Goal: Task Accomplishment & Management: Manage account settings

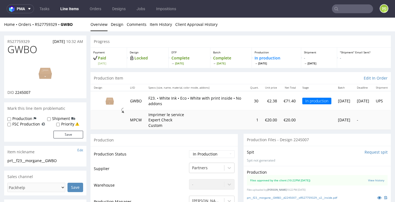
click at [59, 4] on ul "Tasks Line Items Orders Designs Jobs Impositions" at bounding box center [108, 8] width 148 height 9
click at [67, 8] on link "Line Items" at bounding box center [69, 8] width 25 height 9
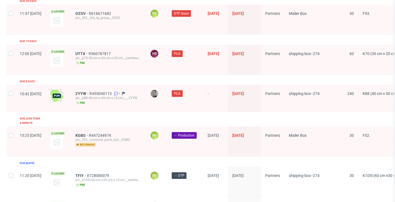
scroll to position [733, 0]
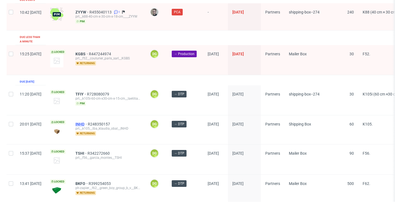
click at [88, 122] on span "INHD" at bounding box center [82, 124] width 12 height 4
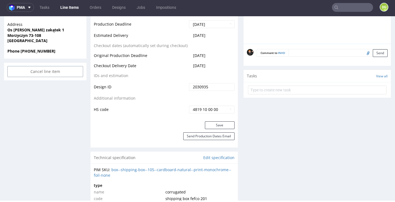
scroll to position [307, 0]
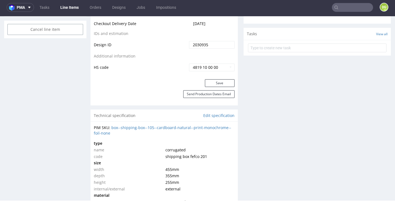
drag, startPoint x: 218, startPoint y: 81, endPoint x: 181, endPoint y: 85, distance: 37.3
click at [218, 81] on button "Save" at bounding box center [220, 83] width 30 height 8
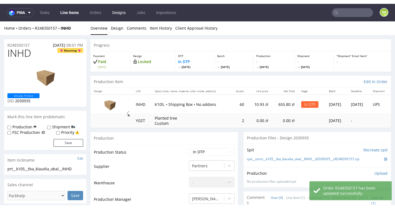
scroll to position [2, 0]
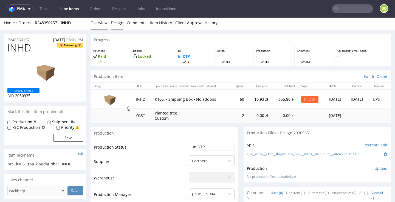
click at [115, 22] on link "Design" at bounding box center [117, 22] width 13 height 13
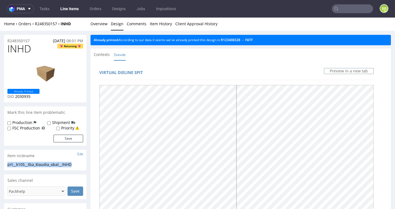
scroll to position [0, 0]
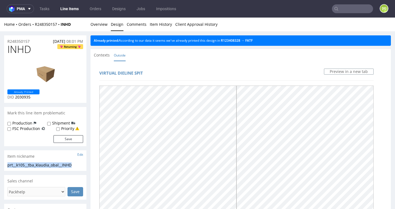
drag, startPoint x: 63, startPoint y: 164, endPoint x: 8, endPoint y: 163, distance: 54.7
click at [9, 163] on div "prt__k105__tba_klaudia_obal__INHD" at bounding box center [45, 165] width 76 height 5
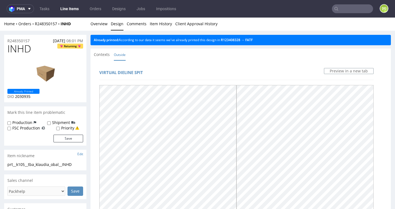
click at [9, 163] on div "prt__k105__tba_klaudia_obal__INHD" at bounding box center [45, 164] width 76 height 5
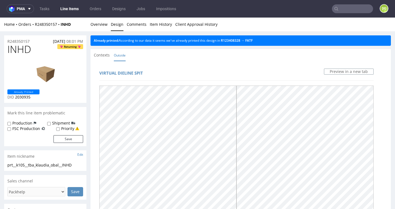
scroll to position [0, 0]
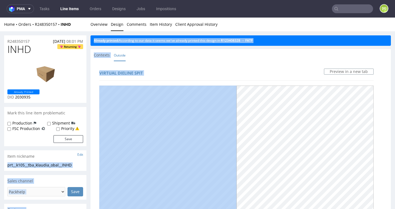
drag, startPoint x: 8, startPoint y: 164, endPoint x: 97, endPoint y: 165, distance: 88.7
click at [74, 167] on div "prt__k105__tba_klaudia_obal__INHD prt__k105 __tba_klaudia_obal__INHD Update" at bounding box center [45, 167] width 82 height 9
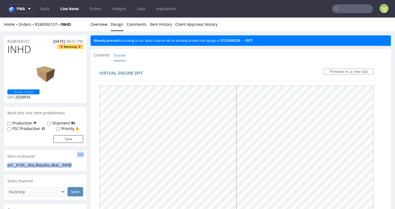
scroll to position [0, 0]
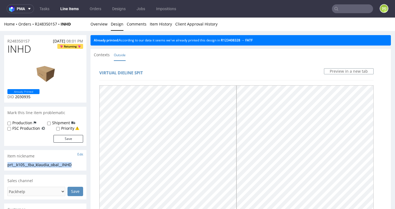
drag, startPoint x: 73, startPoint y: 163, endPoint x: 12, endPoint y: 164, distance: 61.0
click at [7, 165] on div "prt__k105__tba_klaudia_obal__INHD prt__k105 __tba_klaudia_obal__INHD Update" at bounding box center [45, 166] width 82 height 9
copy div "prt__k105__tba_klaudia_obal__INHD"
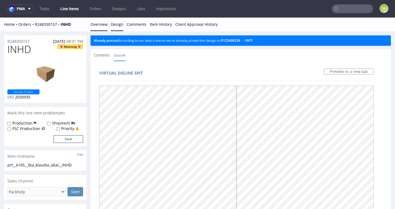
click at [100, 30] on link "Overview" at bounding box center [99, 24] width 17 height 13
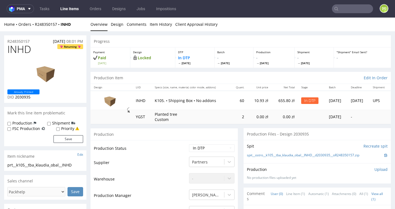
scroll to position [1, 0]
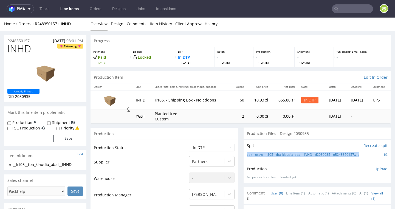
drag, startPoint x: 359, startPoint y: 154, endPoint x: 245, endPoint y: 154, distance: 114.0
click at [245, 154] on div "Spit Recreate spit spit__ostro__k105__tba_klaudia_obal__INHD__d2030935__oR24835…" at bounding box center [317, 151] width 147 height 23
click at [292, 135] on div "Production Files - Design 2030935" at bounding box center [317, 134] width 147 height 12
select select "dtp_ca_needed"
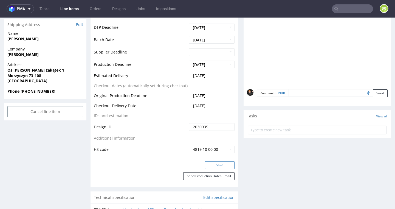
scroll to position [229, 0]
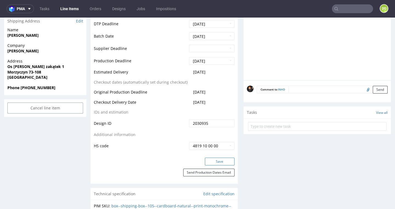
click at [224, 159] on button "Save" at bounding box center [220, 162] width 30 height 8
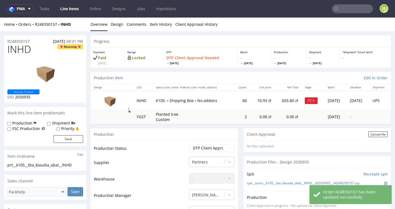
scroll to position [0, 0]
click at [373, 133] on div "Upload file" at bounding box center [378, 135] width 19 height 6
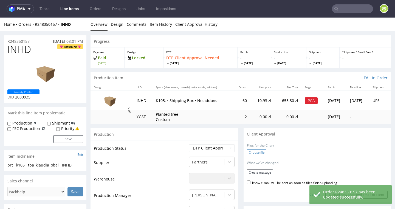
click at [251, 151] on label "Choose file" at bounding box center [256, 153] width 19 height 6
click at [0, 18] on input "Choose file" at bounding box center [0, 18] width 0 height 0
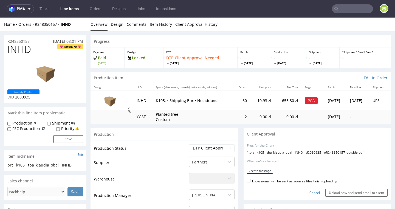
drag, startPoint x: 309, startPoint y: 179, endPoint x: 304, endPoint y: 177, distance: 5.7
click at [309, 179] on label "I know e-mail will be sent as soon as files finish uploading" at bounding box center [292, 181] width 91 height 6
click at [251, 179] on input "I know e-mail will be sent as soon as files finish uploading" at bounding box center [249, 181] width 4 height 4
checkbox input "true"
click at [267, 171] on button "Create message" at bounding box center [260, 171] width 26 height 6
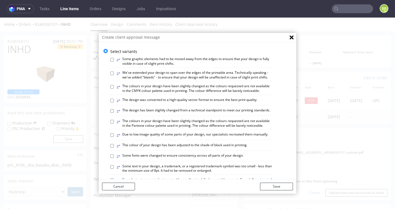
click at [208, 111] on label "⥂ The design has been slightly changed from a technical standpoint to meet our …" at bounding box center [194, 111] width 154 height 6
click at [114, 111] on input "⥂ The design has been slightly changed from a technical standpoint to meet our …" at bounding box center [112, 111] width 4 height 4
drag, startPoint x: 205, startPoint y: 109, endPoint x: 204, endPoint y: 114, distance: 4.7
click at [205, 109] on label "⥂ The design has been slightly changed from a technical standpoint to meet our …" at bounding box center [194, 111] width 154 height 6
click at [114, 109] on input "⥂ The design has been slightly changed from a technical standpoint to meet our …" at bounding box center [112, 111] width 4 height 4
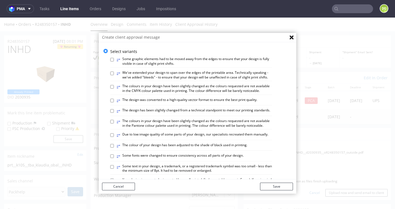
checkbox input "false"
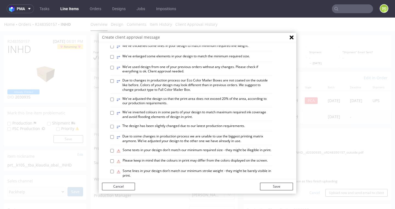
scroll to position [221, 0]
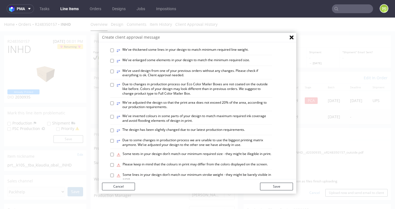
click at [157, 69] on label "⥂ We’ve used design from one of your previous orders without any changes. Pleas…" at bounding box center [195, 73] width 156 height 9
click at [114, 70] on input "⥂ We’ve used design from one of your previous orders without any changes. Pleas…" at bounding box center [112, 72] width 4 height 4
checkbox input "true"
click at [272, 187] on button "Save" at bounding box center [276, 187] width 33 height 8
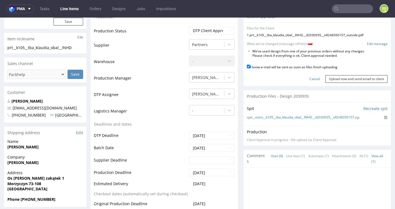
scroll to position [139, 0]
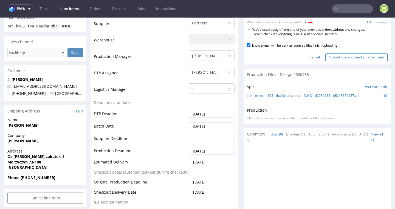
click at [343, 54] on input "Upload now and send email to client" at bounding box center [357, 58] width 62 height 8
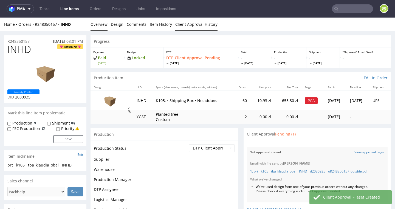
scroll to position [0, 0]
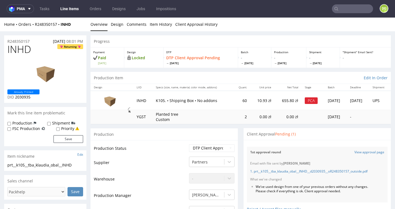
click at [64, 6] on link "Line Items" at bounding box center [69, 8] width 25 height 9
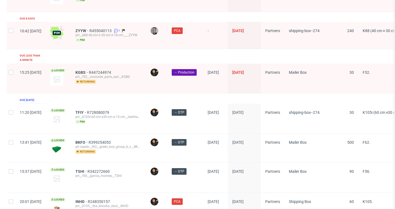
scroll to position [740, 0]
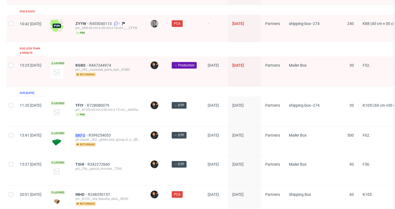
click at [89, 133] on span "BKFO" at bounding box center [82, 135] width 13 height 4
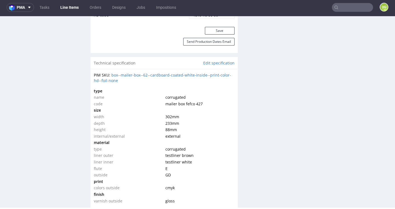
scroll to position [350, 0]
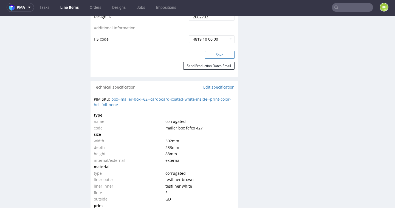
click at [219, 51] on button "Save" at bounding box center [220, 55] width 30 height 8
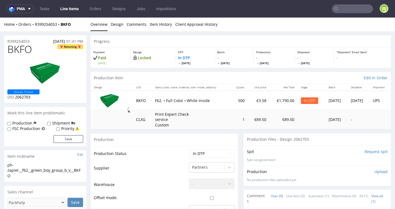
scroll to position [0, 0]
click at [21, 49] on span "BKFO" at bounding box center [19, 49] width 25 height 11
copy span "BKFO"
click at [123, 22] on li "Design" at bounding box center [119, 24] width 16 height 5
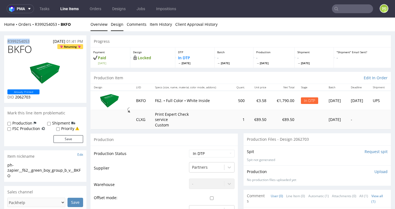
click at [118, 24] on link "Design" at bounding box center [117, 24] width 13 height 13
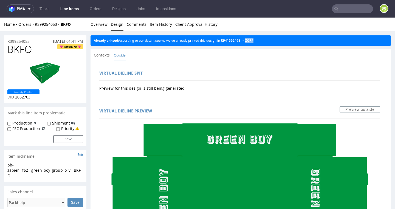
drag, startPoint x: 99, startPoint y: 24, endPoint x: 94, endPoint y: 84, distance: 60.1
click at [99, 25] on link "Overview" at bounding box center [99, 24] width 17 height 13
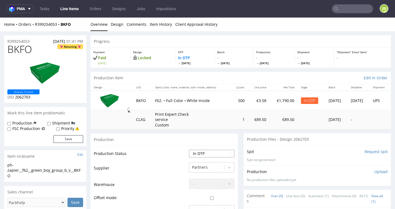
select select "dtp_ca_needed"
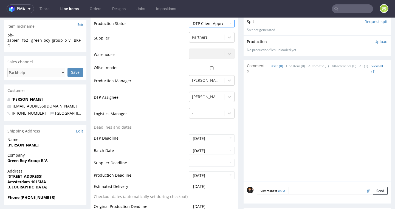
scroll to position [206, 0]
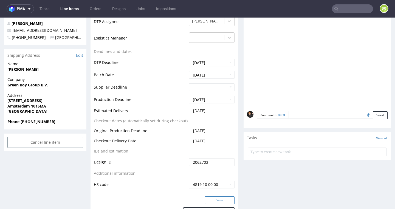
click at [220, 198] on button "Save" at bounding box center [220, 201] width 30 height 8
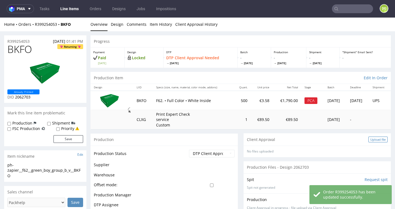
scroll to position [18, 0]
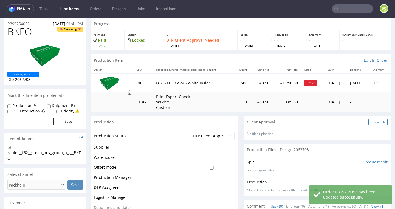
click at [370, 136] on div "No files uploaded" at bounding box center [317, 134] width 147 height 12
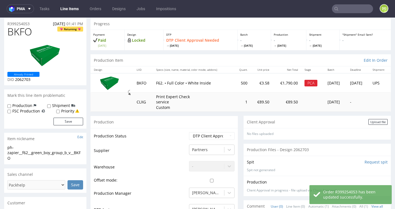
click at [374, 122] on div "Upload file" at bounding box center [378, 122] width 19 height 6
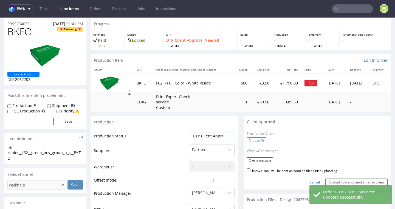
click at [255, 138] on label "Choose file" at bounding box center [256, 141] width 19 height 6
click at [0, 18] on input "Choose file" at bounding box center [0, 18] width 0 height 0
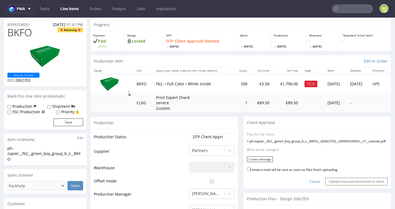
click at [275, 171] on label "I know e-mail will be sent as soon as files finish uploading" at bounding box center [292, 169] width 91 height 6
click at [251, 171] on input "I know e-mail will be sent as soon as files finish uploading" at bounding box center [249, 170] width 4 height 4
checkbox input "true"
click at [266, 165] on form "Files for the Client 1 . ph-zapier__f62__green_boy_group_b_v__BKFO__d2062703__o…" at bounding box center [317, 159] width 141 height 53
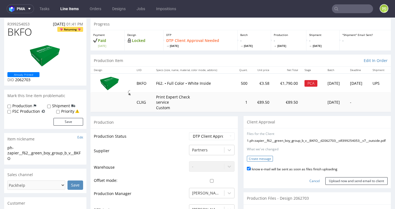
scroll to position [17, 0]
click at [265, 161] on button "Create message" at bounding box center [260, 159] width 26 height 6
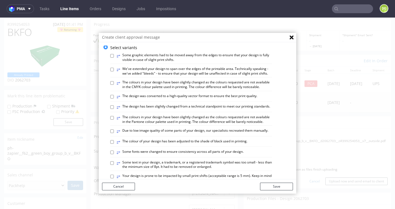
click at [163, 104] on label "⥂ The design has been slightly changed from a technical standpoint to meet our …" at bounding box center [194, 107] width 154 height 6
click at [114, 105] on input "⥂ The design has been slightly changed from a technical standpoint to meet our …" at bounding box center [112, 107] width 4 height 4
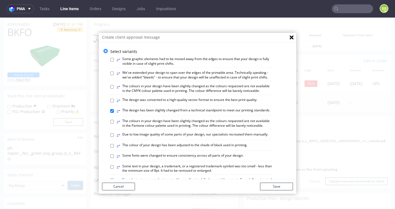
scroll to position [0, 0]
click at [197, 111] on label "⥂ The design has been slightly changed from a technical standpoint to meet our …" at bounding box center [194, 111] width 154 height 6
click at [114, 111] on input "⥂ The design has been slightly changed from a technical standpoint to meet our …" at bounding box center [112, 111] width 4 height 4
checkbox input "false"
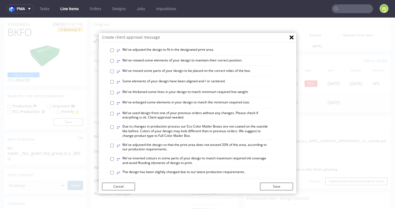
scroll to position [183, 0]
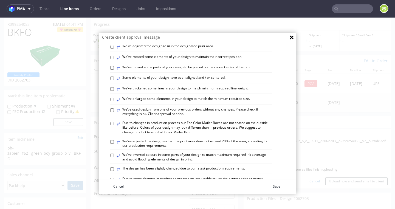
click at [150, 107] on label "⥂ We’ve used design from one of your previous orders without any changes. Pleas…" at bounding box center [195, 111] width 156 height 9
click at [114, 108] on input "⥂ We’ve used design from one of your previous orders without any changes. Pleas…" at bounding box center [112, 110] width 4 height 4
checkbox input "true"
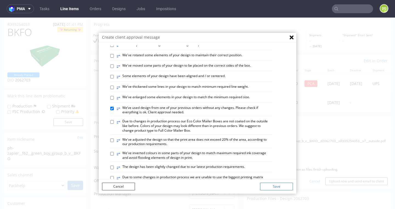
click at [277, 189] on button "Save" at bounding box center [276, 187] width 33 height 8
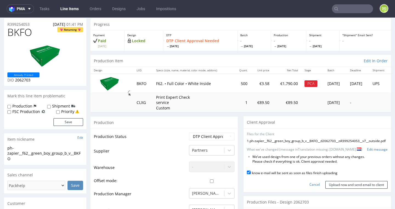
scroll to position [18, 0]
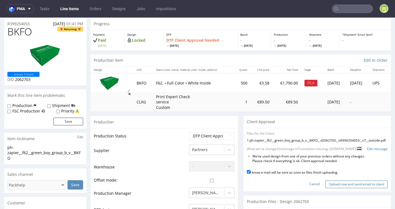
click at [335, 185] on input "Upload now and send email to client" at bounding box center [357, 185] width 62 height 8
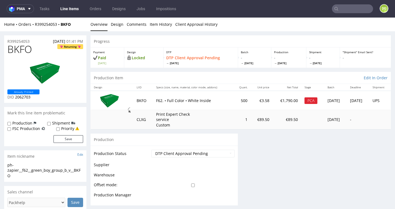
scroll to position [0, 0]
click at [65, 8] on link "Line Items" at bounding box center [69, 8] width 25 height 9
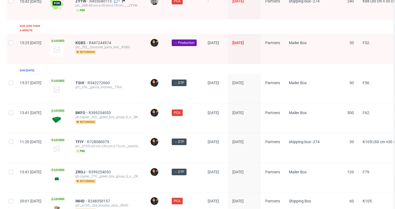
scroll to position [774, 0]
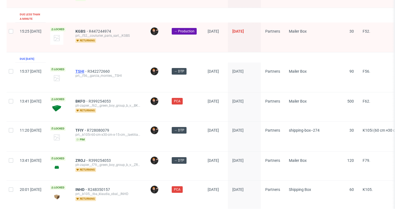
click at [88, 69] on span "TSHI" at bounding box center [82, 71] width 12 height 4
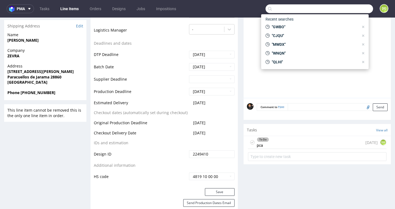
scroll to position [221, 0]
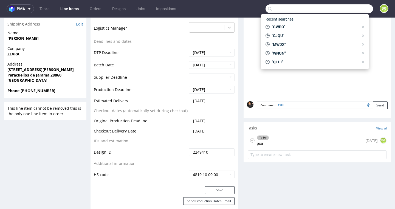
drag, startPoint x: 307, startPoint y: 150, endPoint x: 307, endPoint y: 168, distance: 17.6
click at [307, 147] on div "To Do pca [DATE] DG" at bounding box center [317, 140] width 139 height 13
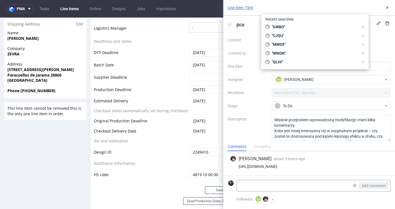
click at [251, 123] on label "Description" at bounding box center [248, 128] width 40 height 24
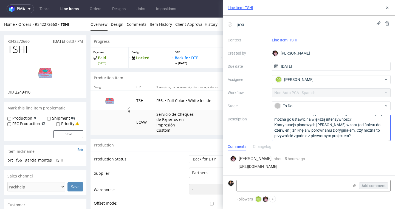
scroll to position [23, 0]
select select "dtp_in_process"
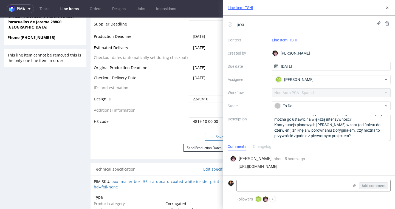
click at [207, 141] on button "Save" at bounding box center [220, 137] width 30 height 8
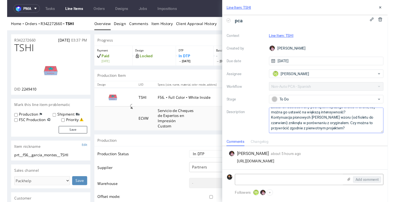
scroll to position [3, 0]
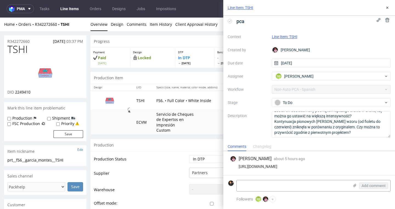
click at [39, 74] on img at bounding box center [45, 72] width 44 height 25
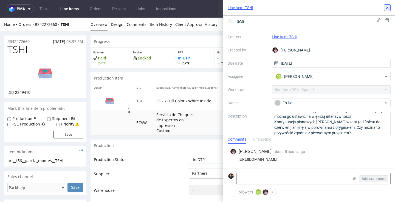
click at [389, 9] on use at bounding box center [388, 8] width 2 height 2
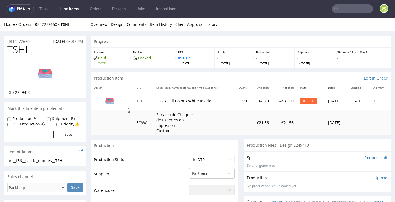
click at [73, 9] on link "Line Items" at bounding box center [69, 8] width 25 height 9
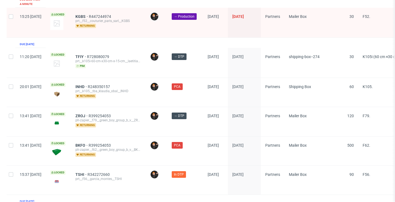
scroll to position [780, 0]
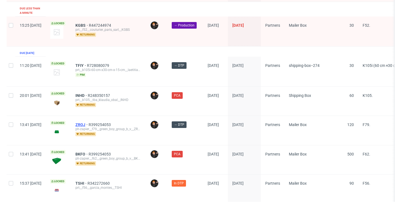
click at [89, 122] on span "ZROJ" at bounding box center [82, 124] width 13 height 4
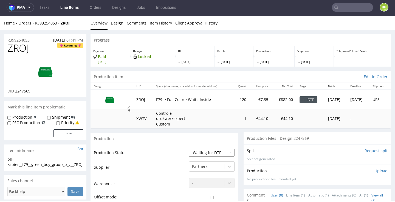
select select "dtp_in_process"
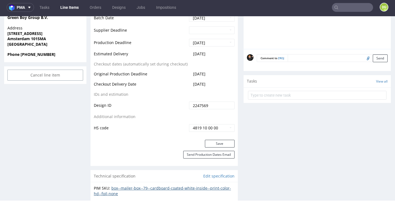
scroll to position [298, 0]
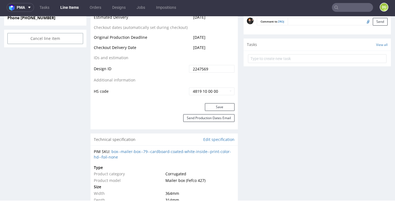
drag, startPoint x: 219, startPoint y: 102, endPoint x: 202, endPoint y: 103, distance: 17.9
click at [219, 103] on button "Save" at bounding box center [220, 107] width 30 height 8
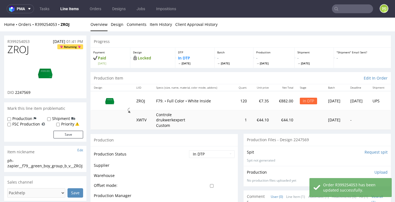
scroll to position [0, 0]
click at [23, 49] on span "ZROJ" at bounding box center [18, 49] width 22 height 11
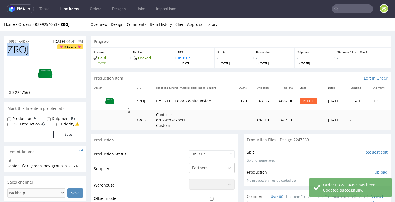
click at [23, 49] on span "ZROJ" at bounding box center [18, 49] width 22 height 11
copy span "ZROJ"
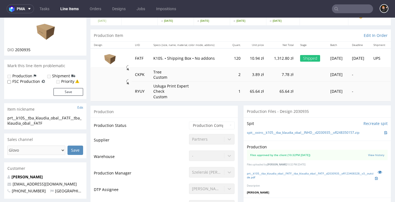
scroll to position [50, 0]
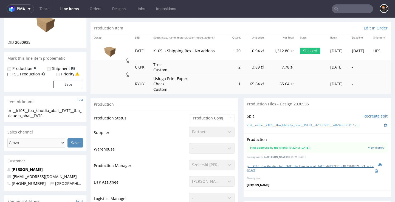
click at [310, 166] on link "prt__k105__tba_klaudia_obal__FATF__tba_klaudia_obal__FATF__d2030935__oR12340832…" at bounding box center [311, 168] width 128 height 8
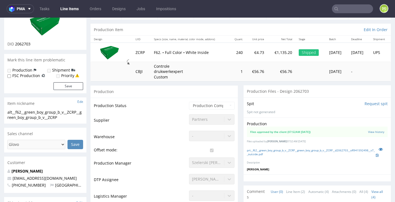
scroll to position [52, 0]
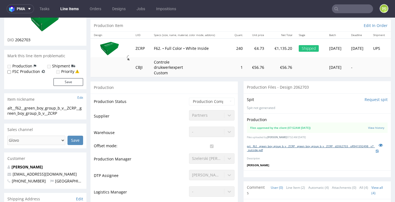
click at [278, 146] on link "prt__f62__green_boy_group_b_v__ZCRP__green_boy_group_b_v__ZCRP__d2062703__oR941…" at bounding box center [311, 148] width 129 height 8
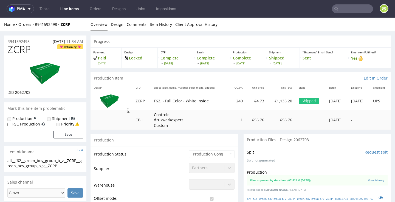
scroll to position [0, 0]
